Goal: Task Accomplishment & Management: Use online tool/utility

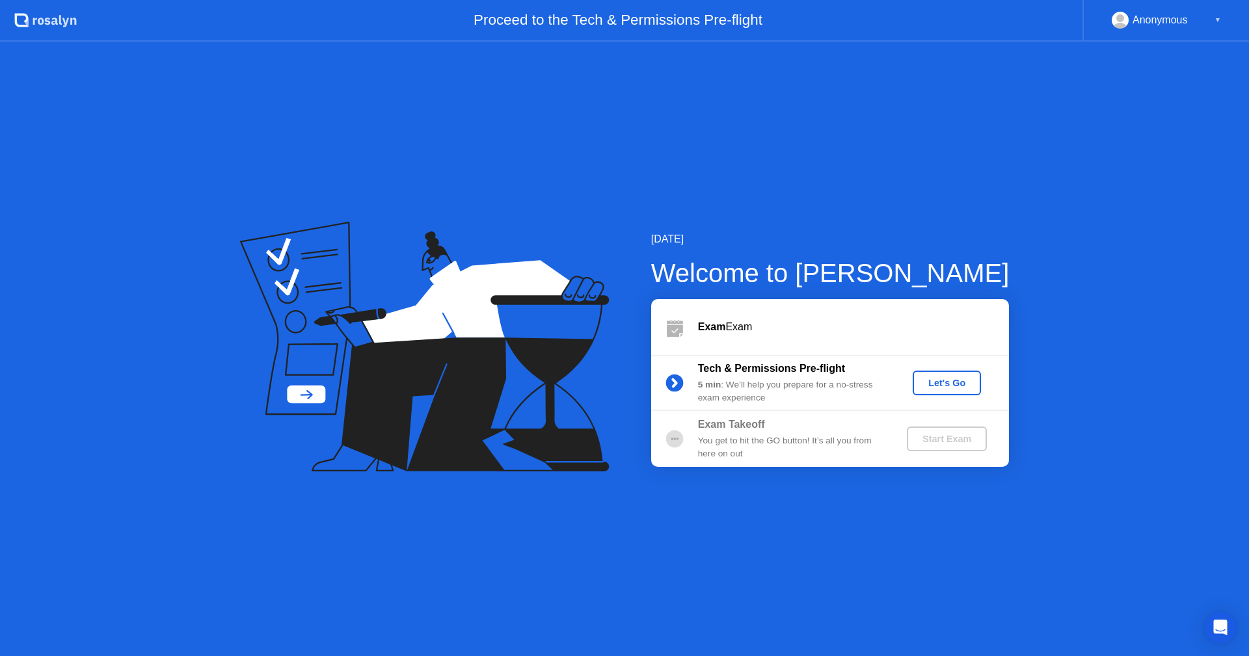
click at [918, 382] on button "Let's Go" at bounding box center [947, 383] width 68 height 25
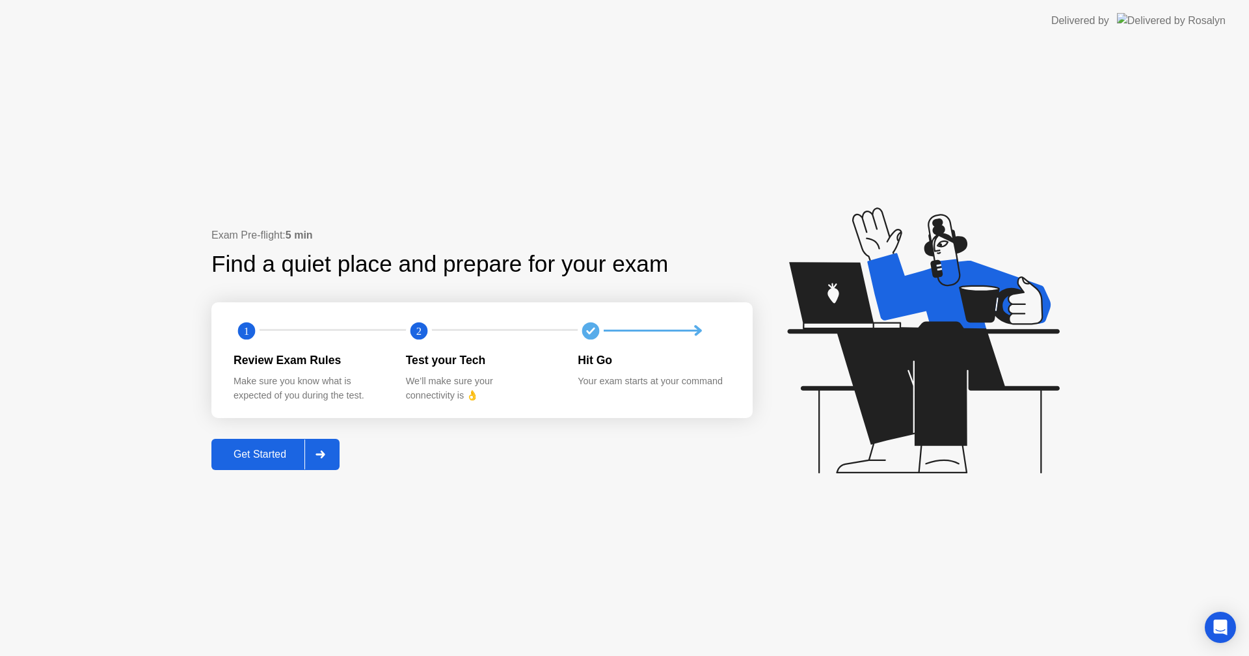
click at [324, 449] on div at bounding box center [319, 455] width 31 height 30
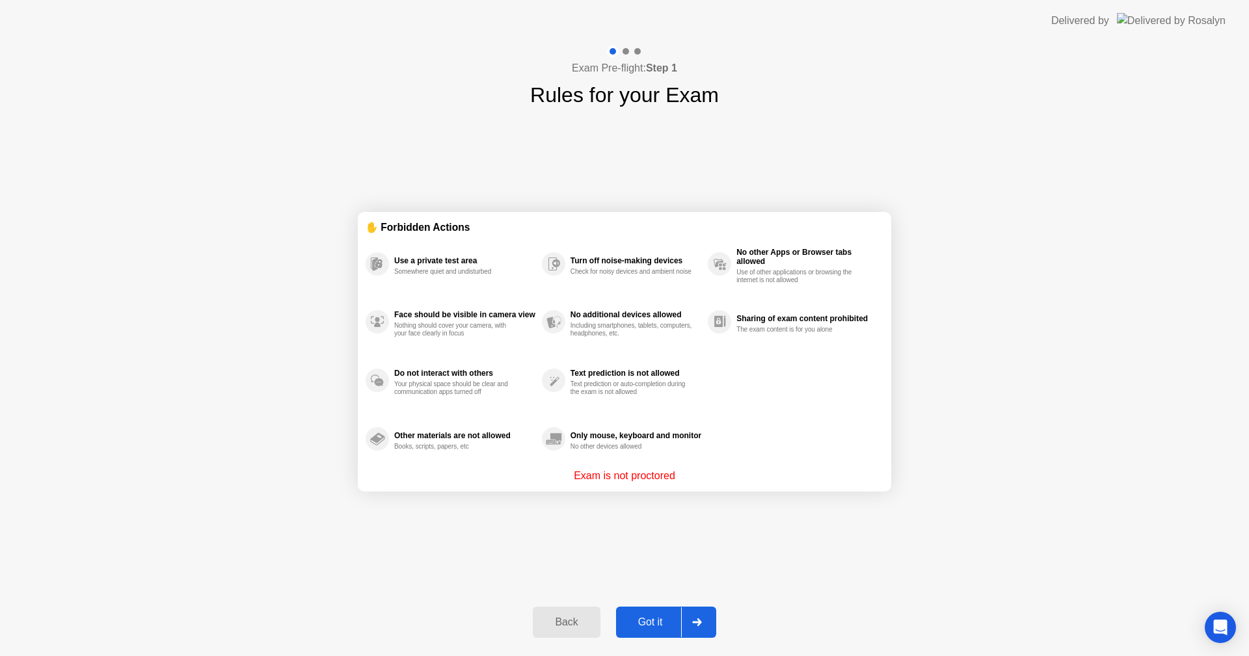
click at [673, 621] on div "Got it" at bounding box center [650, 623] width 61 height 12
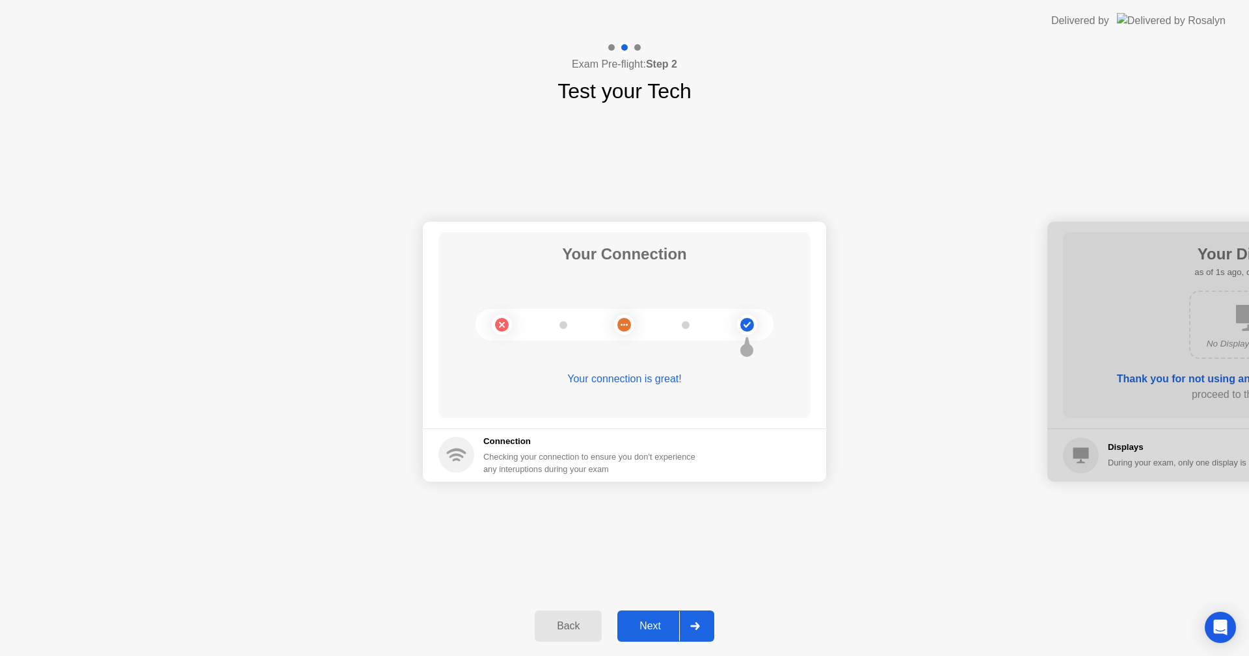
click at [673, 621] on div "Next" at bounding box center [650, 627] width 58 height 12
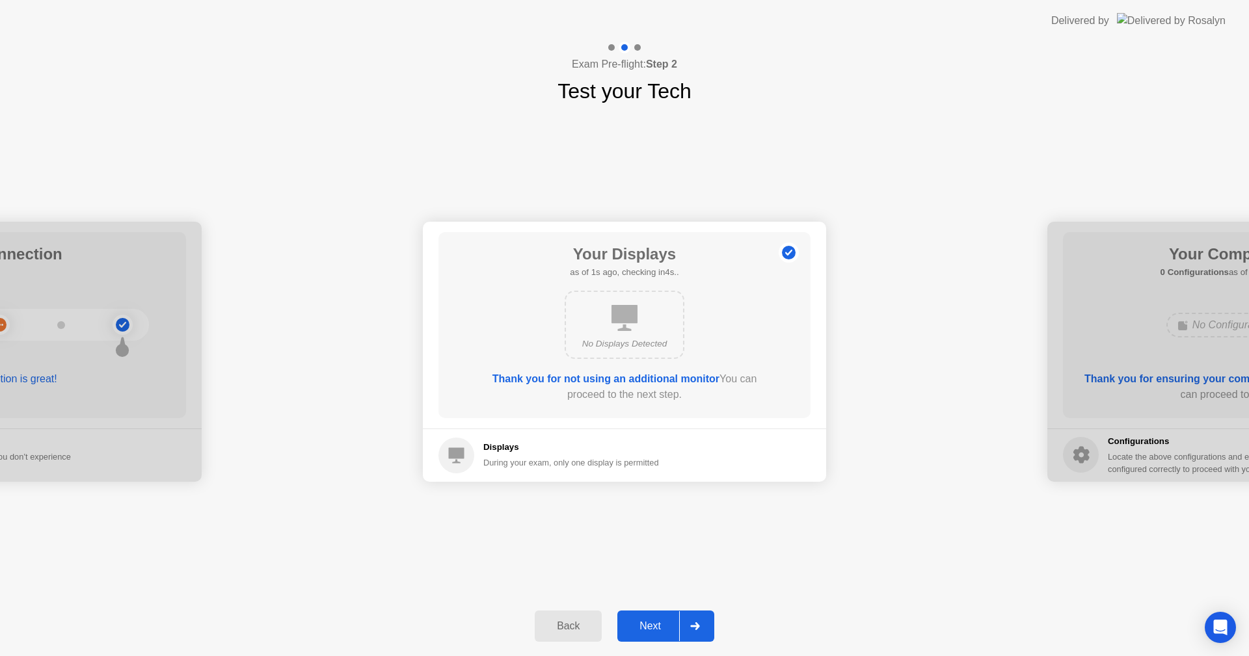
click at [673, 621] on div "Next" at bounding box center [650, 627] width 58 height 12
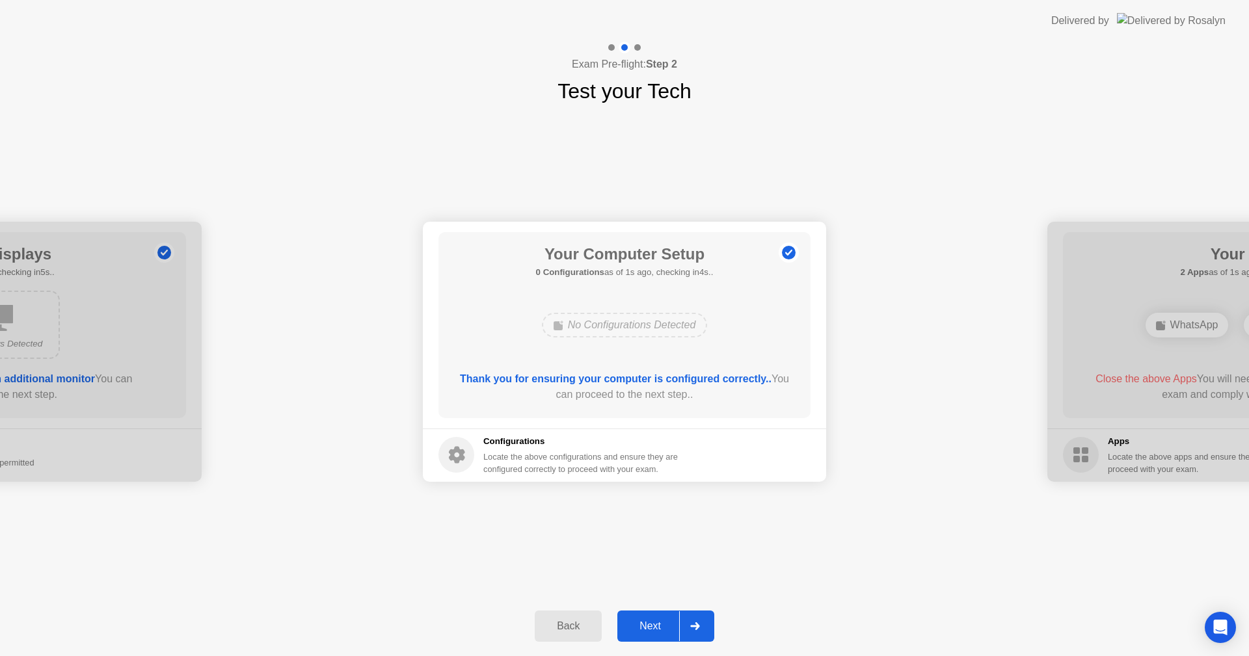
click at [673, 621] on div "Next" at bounding box center [650, 627] width 58 height 12
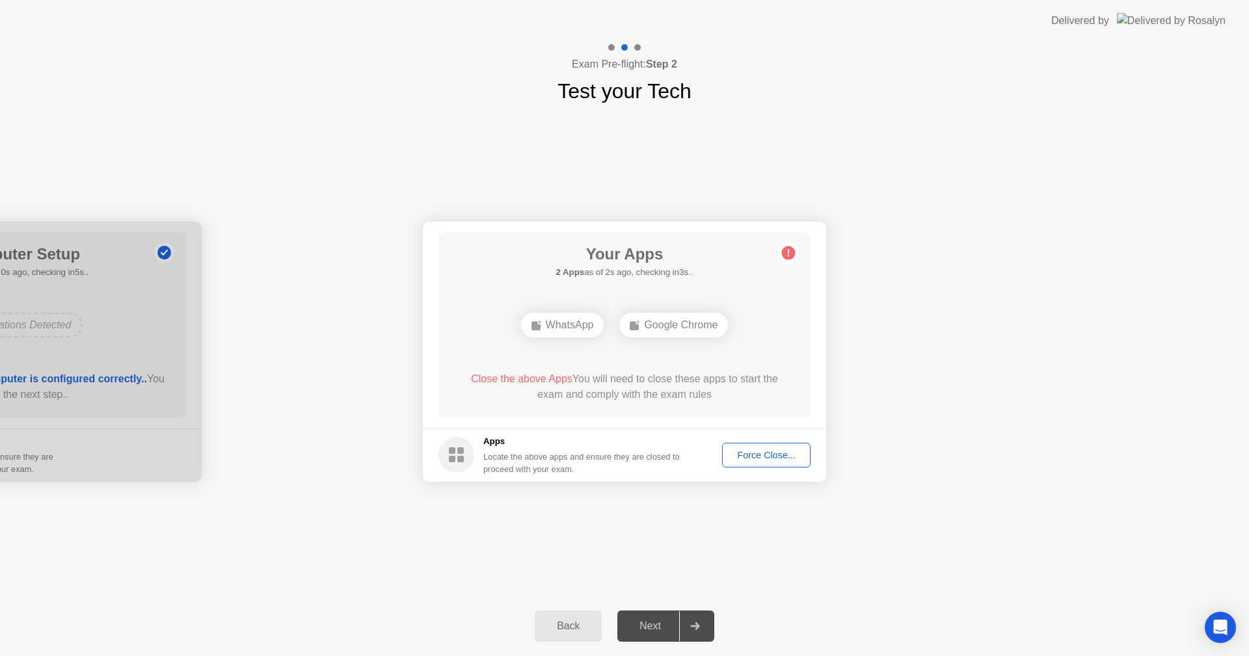
click at [740, 554] on div "Your Connection Your connection is great! Connection Checking your connection t…" at bounding box center [624, 352] width 1249 height 490
click at [741, 456] on div "Force Close..." at bounding box center [766, 455] width 79 height 10
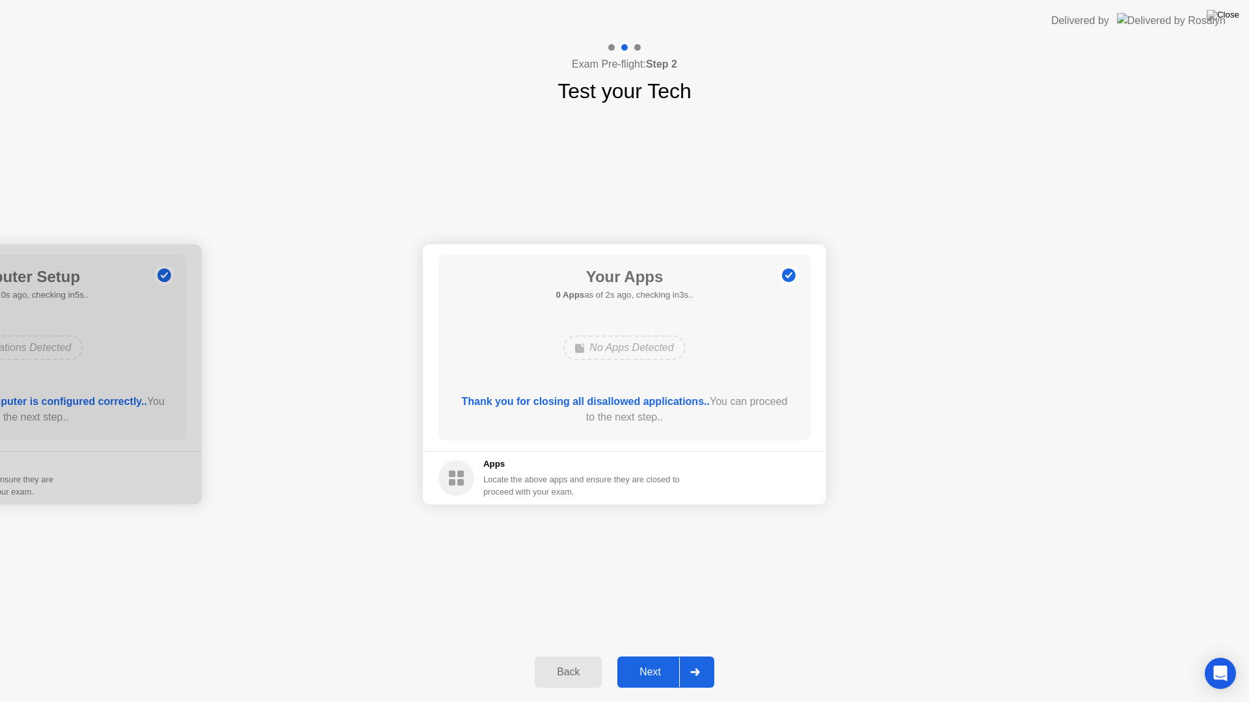
click at [687, 656] on div at bounding box center [694, 673] width 31 height 30
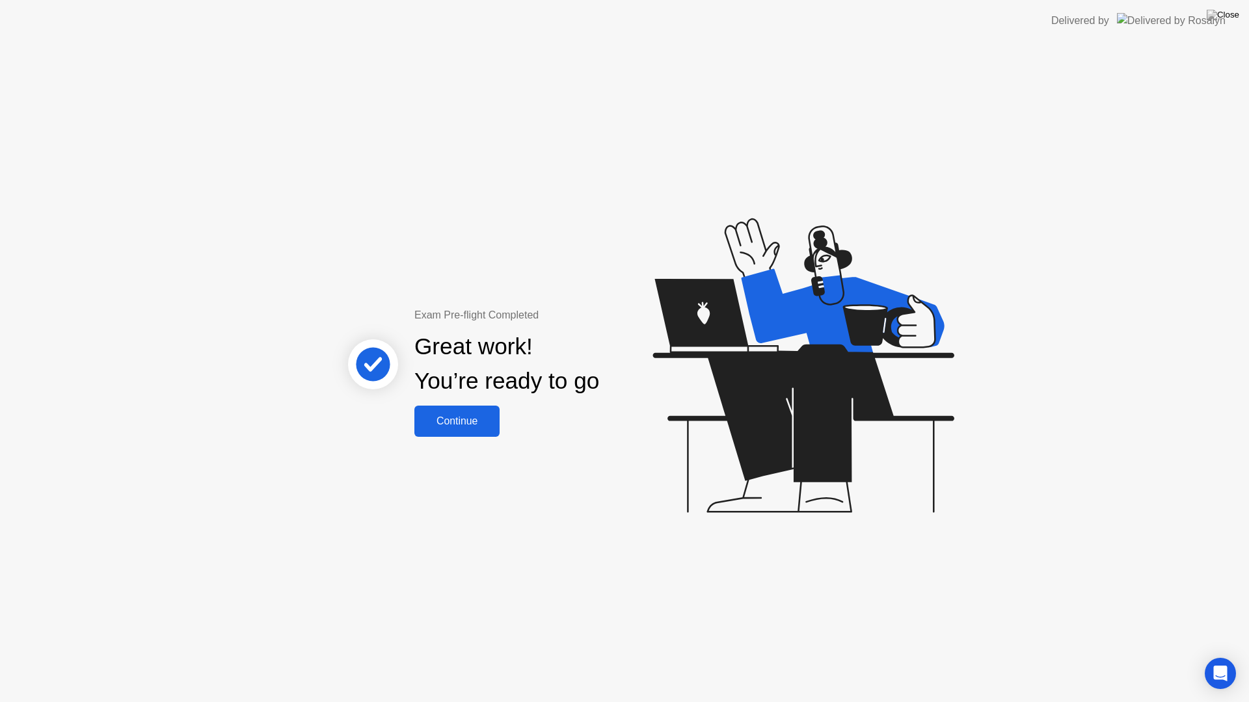
click at [478, 410] on button "Continue" at bounding box center [456, 421] width 85 height 31
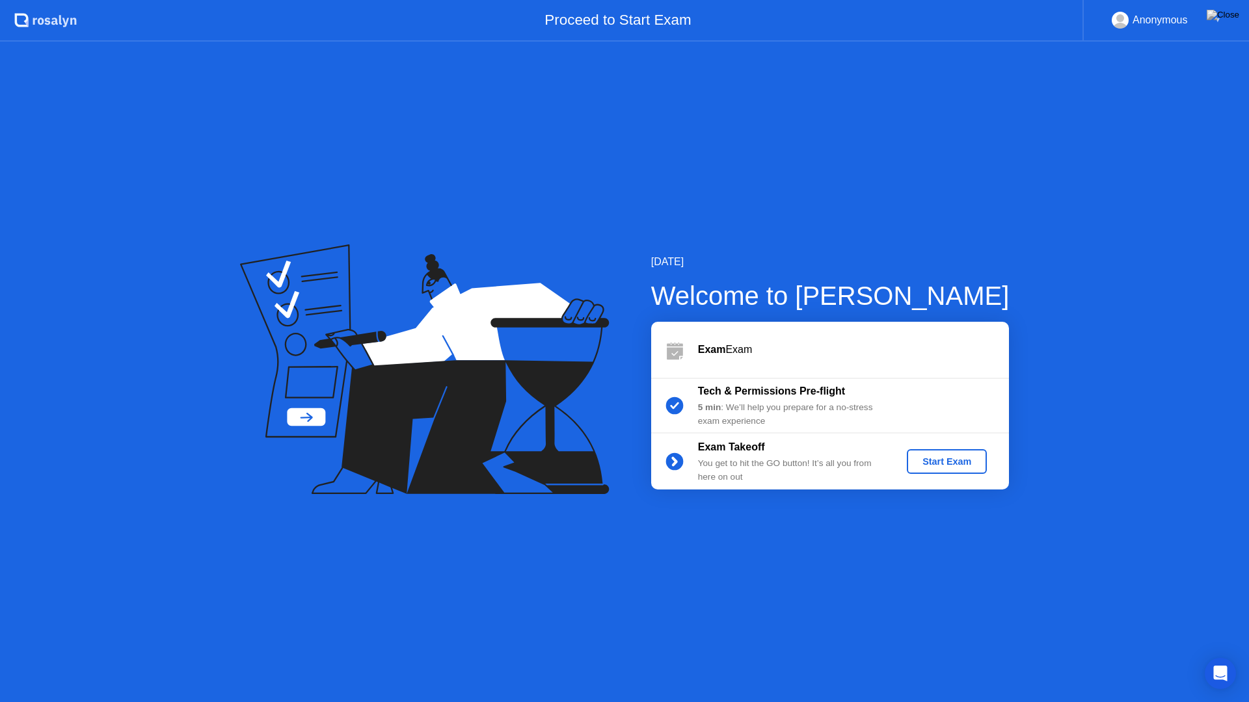
click at [970, 467] on div "Start Exam" at bounding box center [947, 462] width 70 height 10
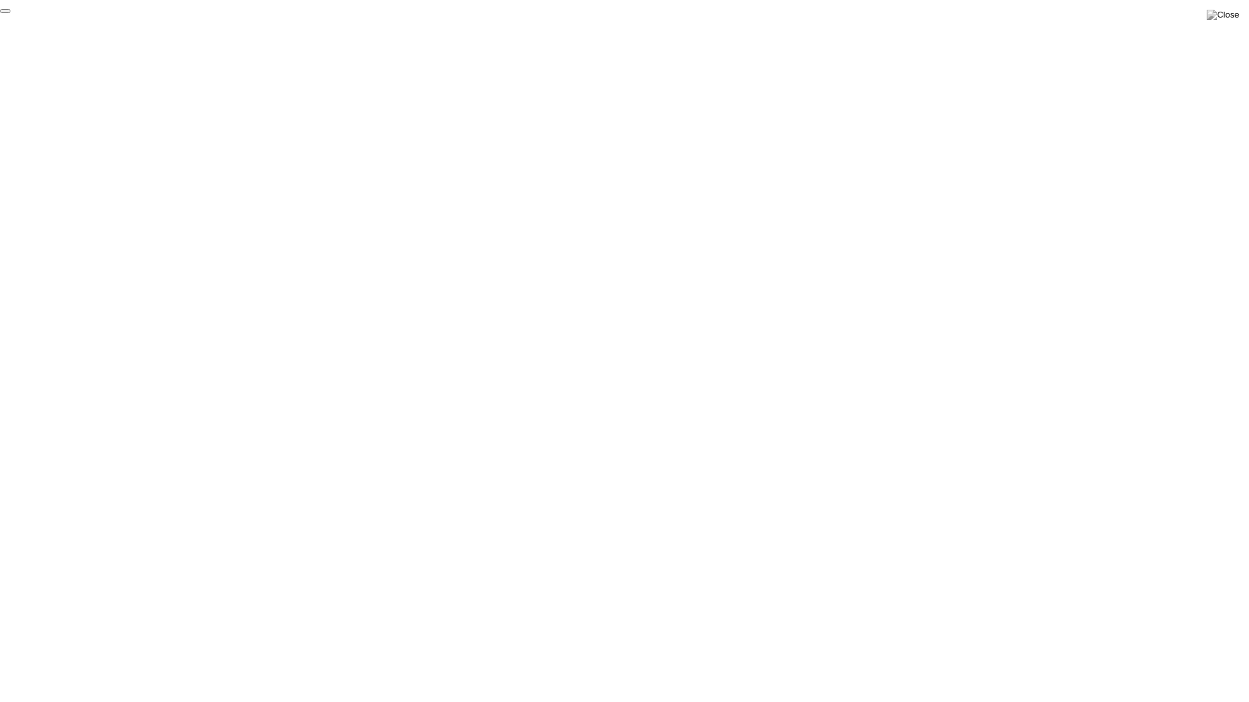
click div "End Proctoring Session"
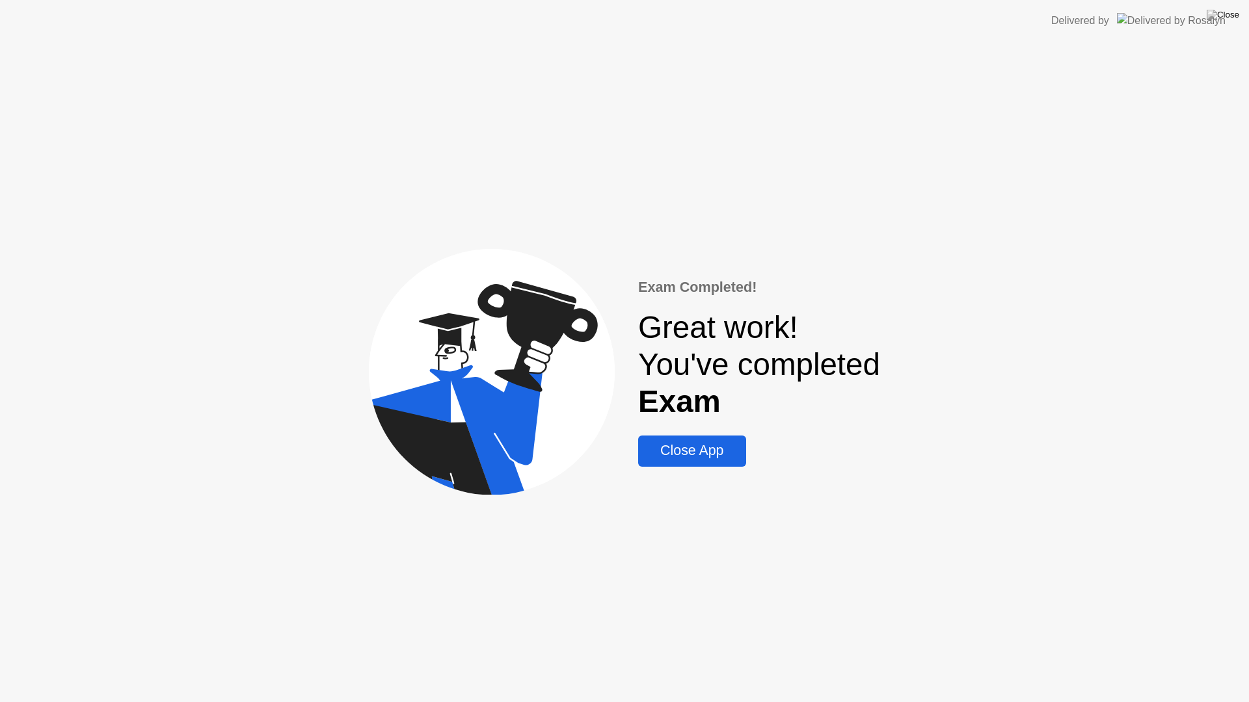
click at [709, 458] on div "Close App" at bounding box center [692, 451] width 100 height 16
